Goal: Find specific page/section: Find specific page/section

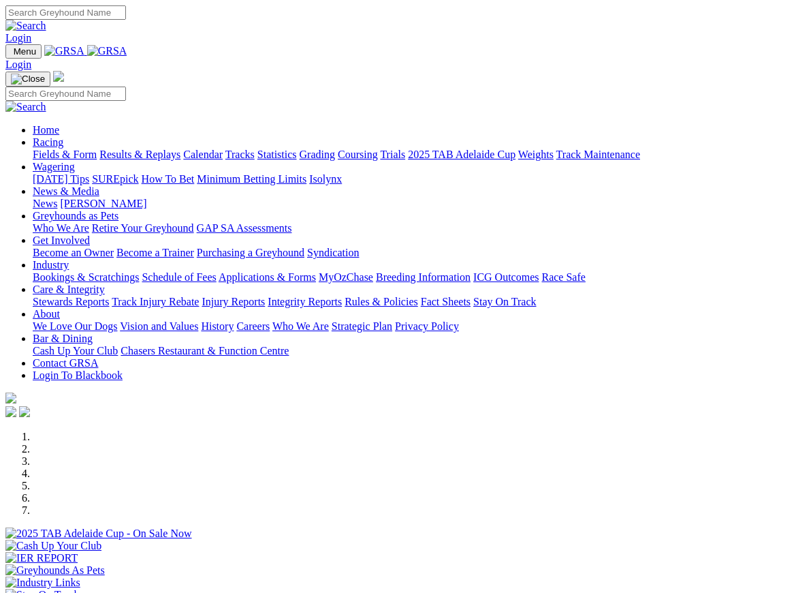
scroll to position [252, 0]
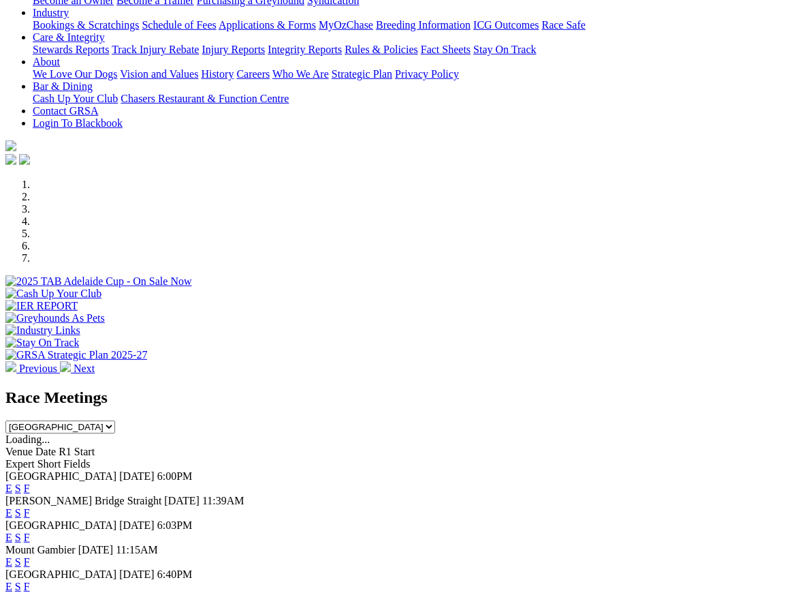
click at [30, 580] on link "F" at bounding box center [27, 586] width 6 height 12
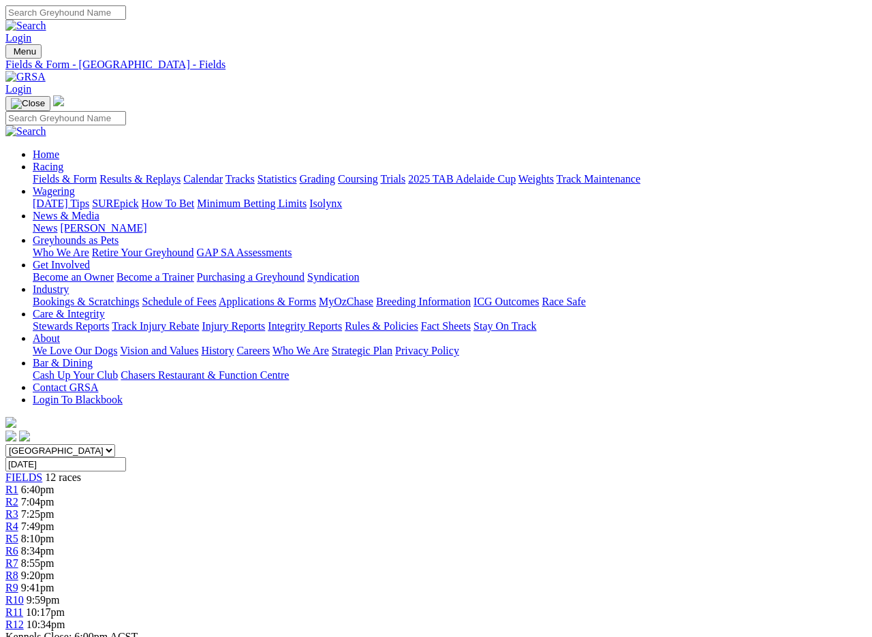
click at [56, 173] on link "Fields & Form" at bounding box center [65, 179] width 64 height 12
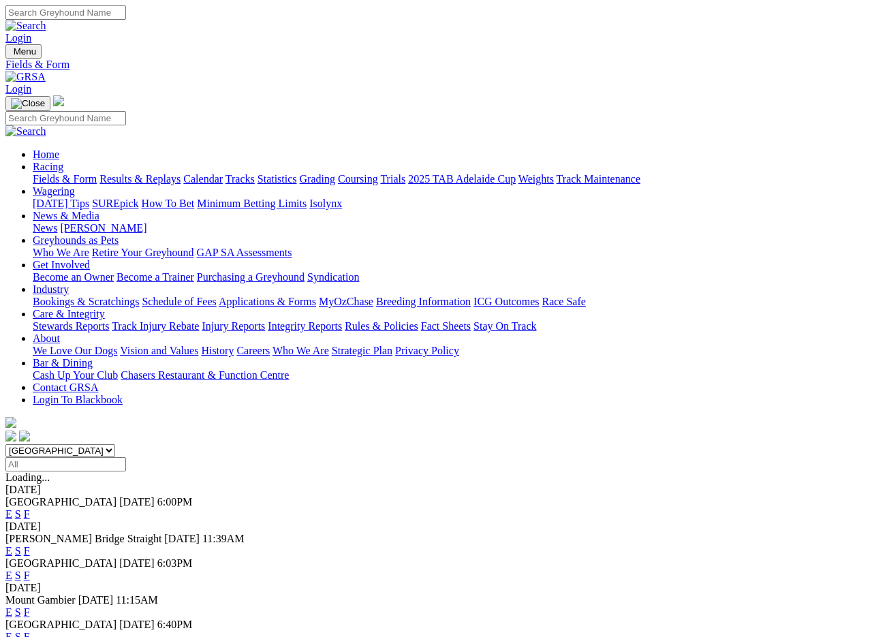
scroll to position [3, 0]
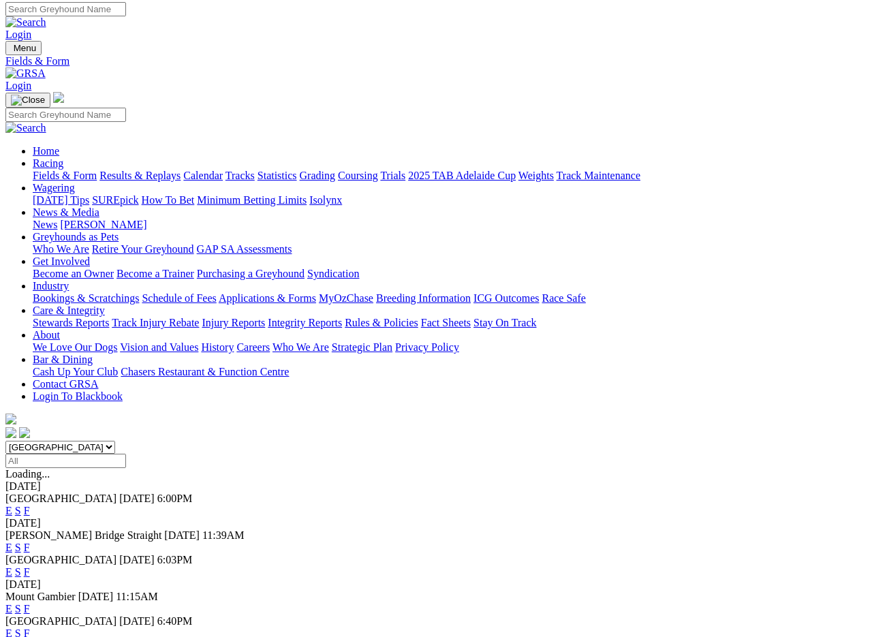
click at [30, 603] on link "F" at bounding box center [27, 609] width 6 height 12
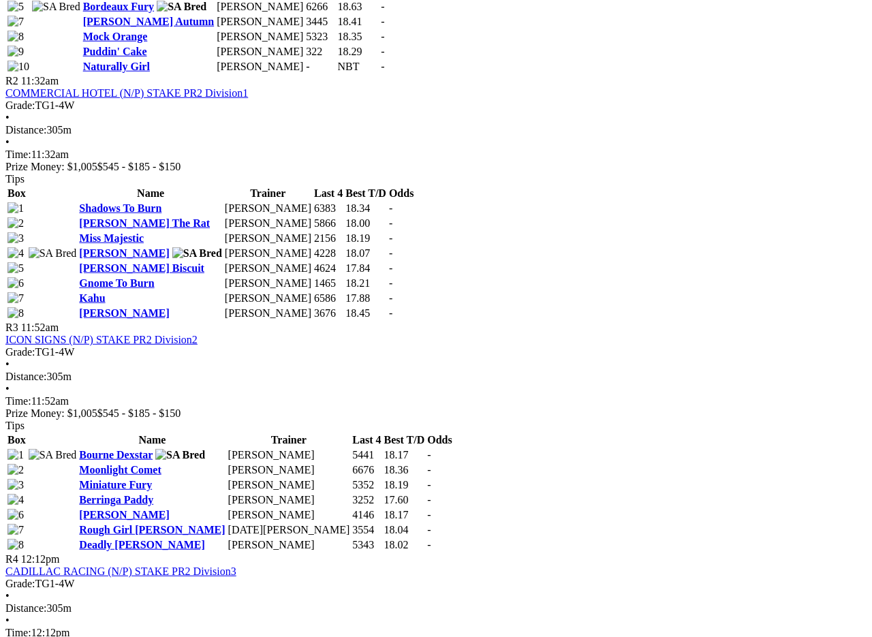
scroll to position [900, 0]
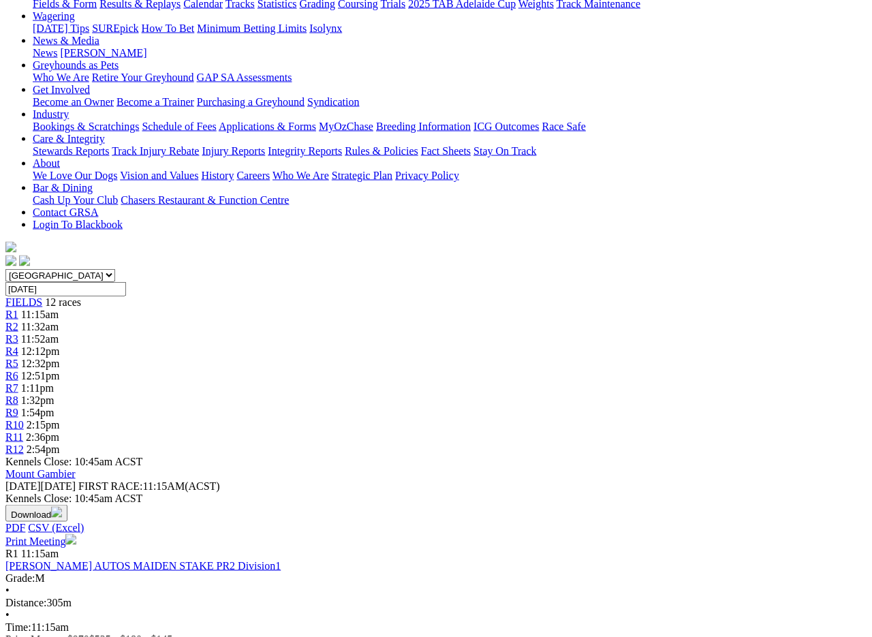
scroll to position [177, 0]
